Goal: Task Accomplishment & Management: Manage account settings

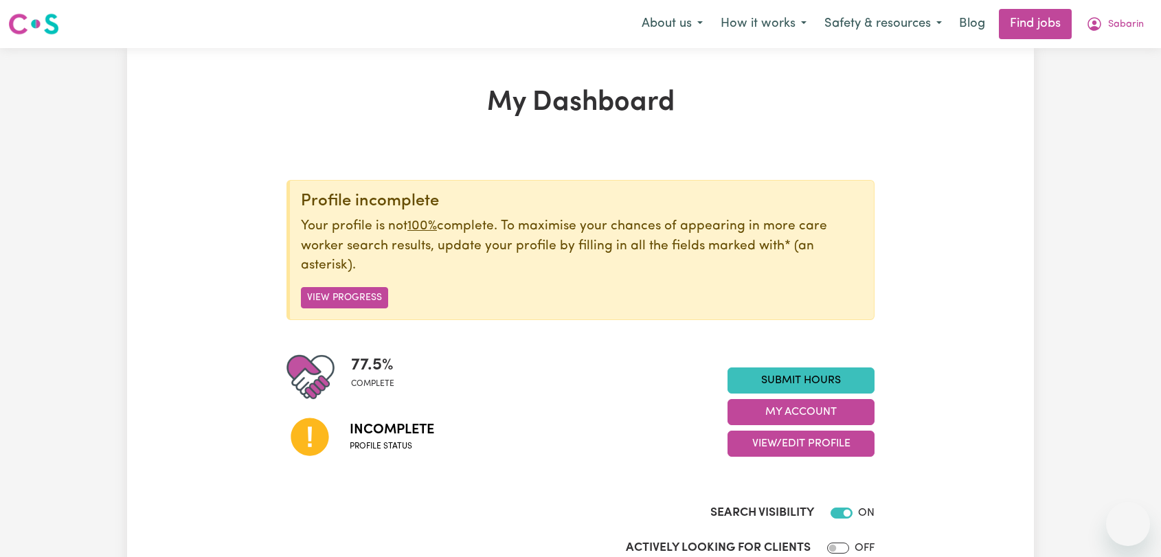
click at [1133, 20] on span "Sabarin" at bounding box center [1126, 24] width 36 height 15
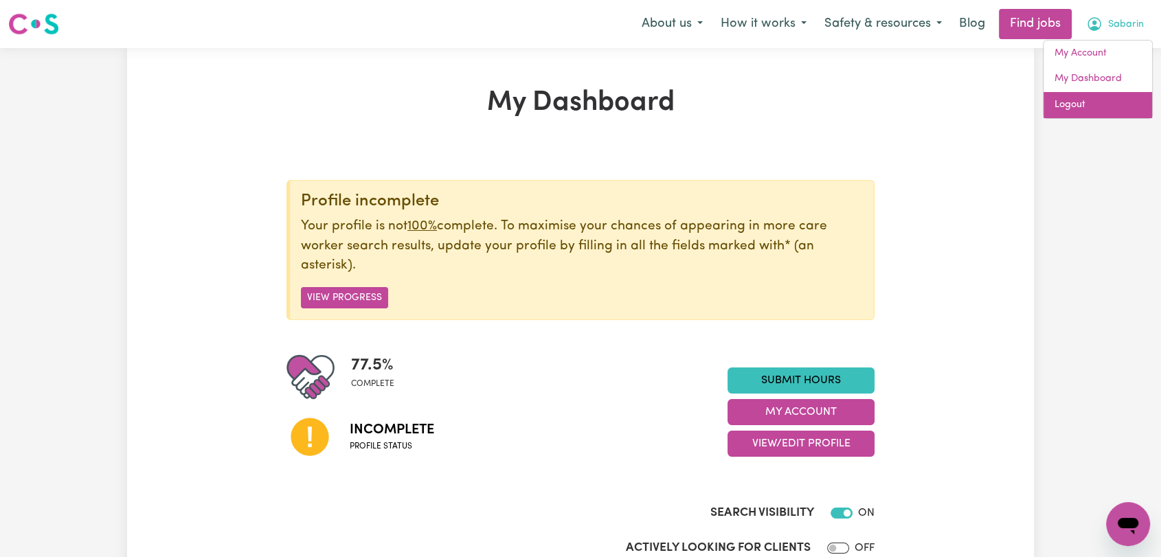
click at [1119, 111] on link "Logout" at bounding box center [1098, 105] width 109 height 26
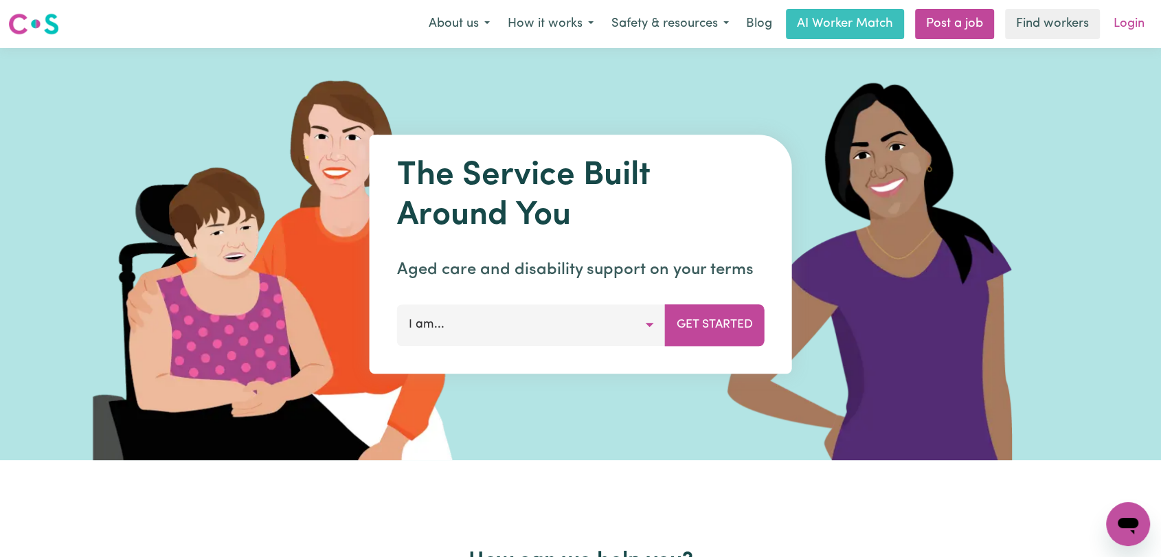
click at [1133, 23] on link "Login" at bounding box center [1129, 24] width 47 height 30
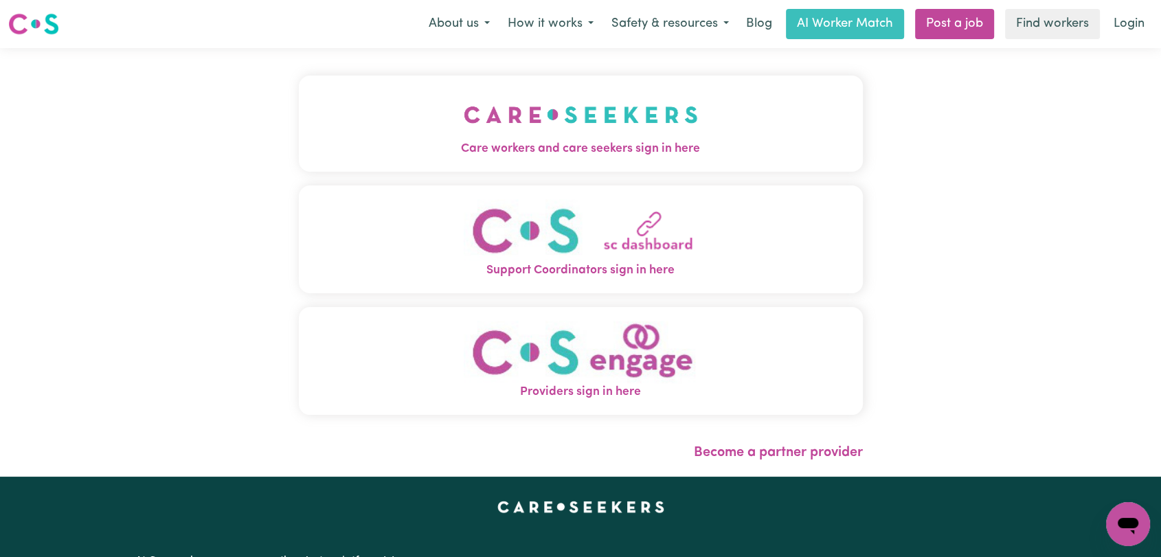
click at [638, 151] on span "Care workers and care seekers sign in here" at bounding box center [581, 149] width 564 height 18
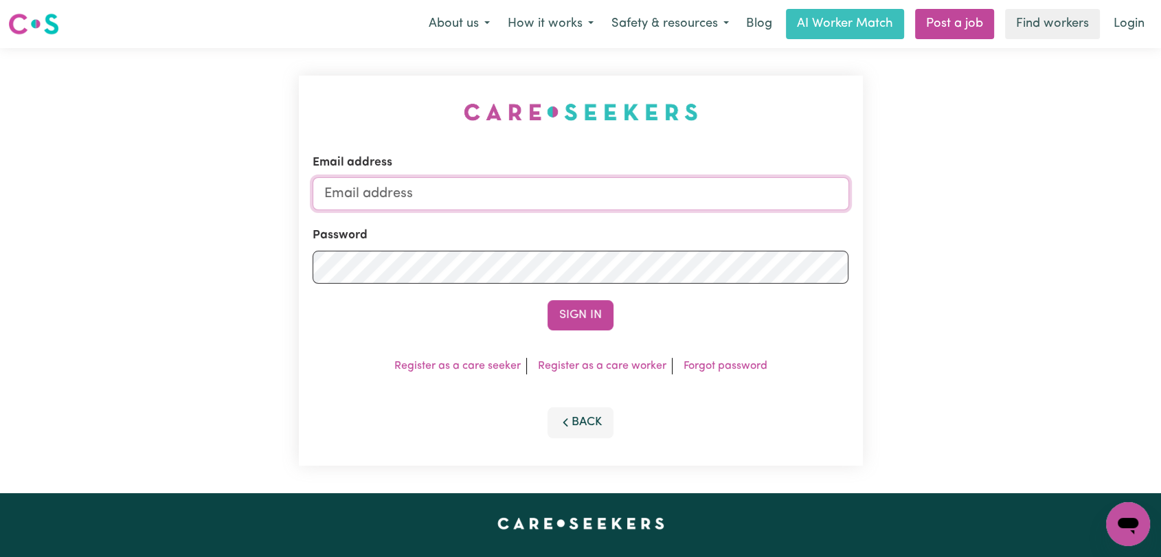
type input "[EMAIL_ADDRESS][DOMAIN_NAME]"
click at [576, 318] on button "Sign In" at bounding box center [581, 315] width 66 height 30
